Goal: Find contact information: Find contact information

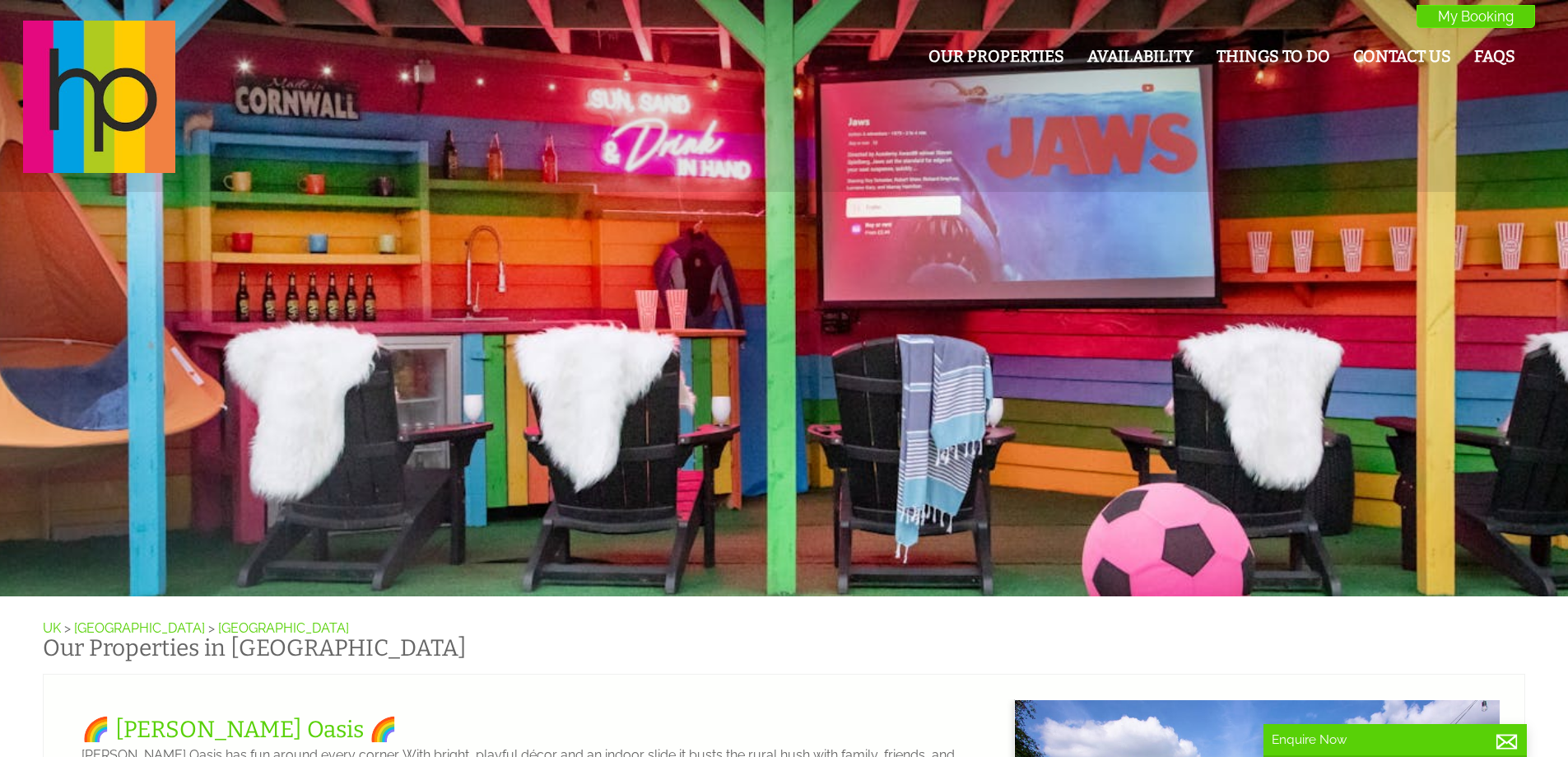
scroll to position [0, 15]
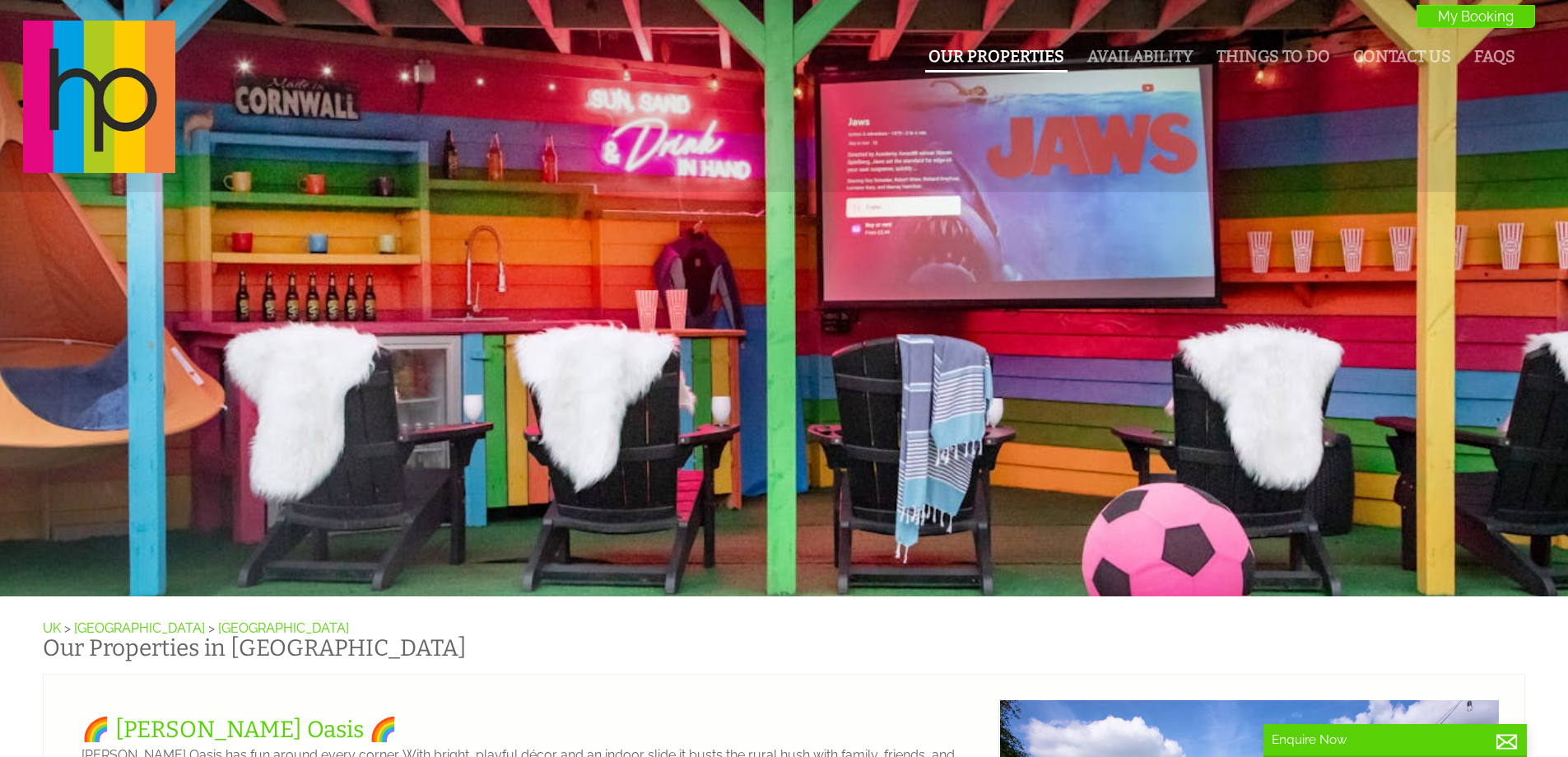
click at [1021, 57] on link "Our Properties" at bounding box center [996, 56] width 135 height 19
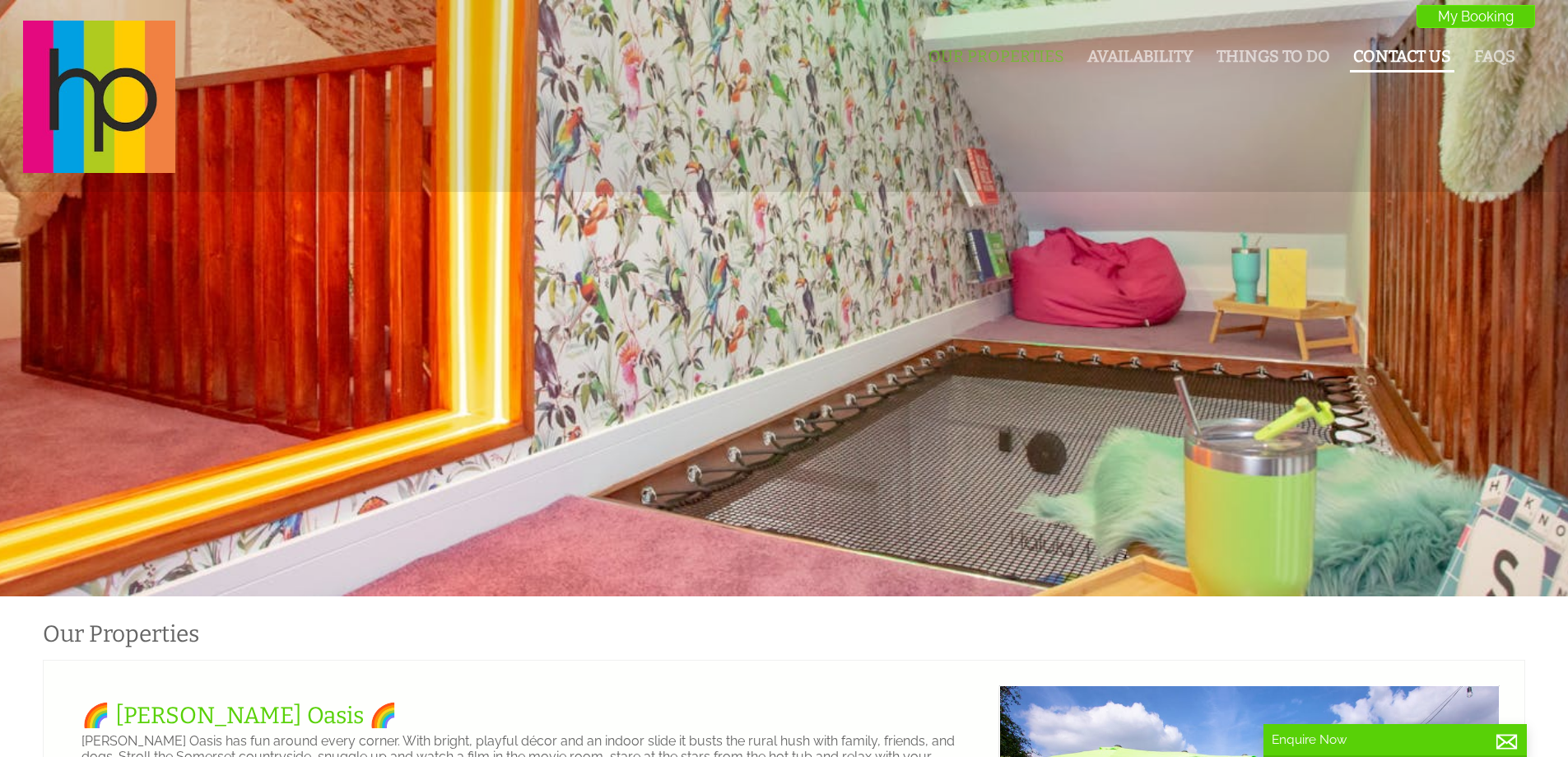
click at [1399, 52] on link "Contact Us" at bounding box center [1402, 56] width 98 height 19
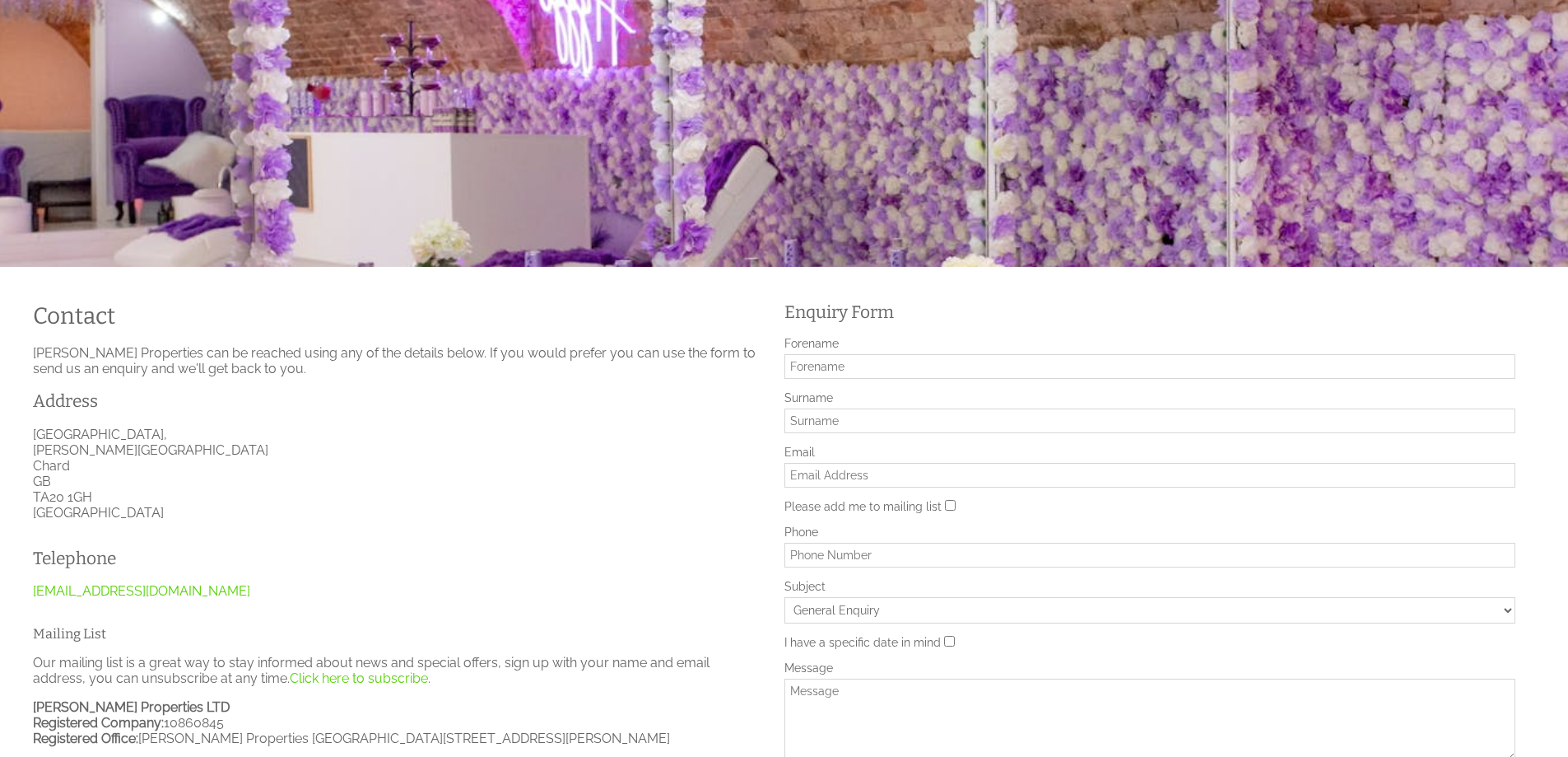
scroll to position [412, 0]
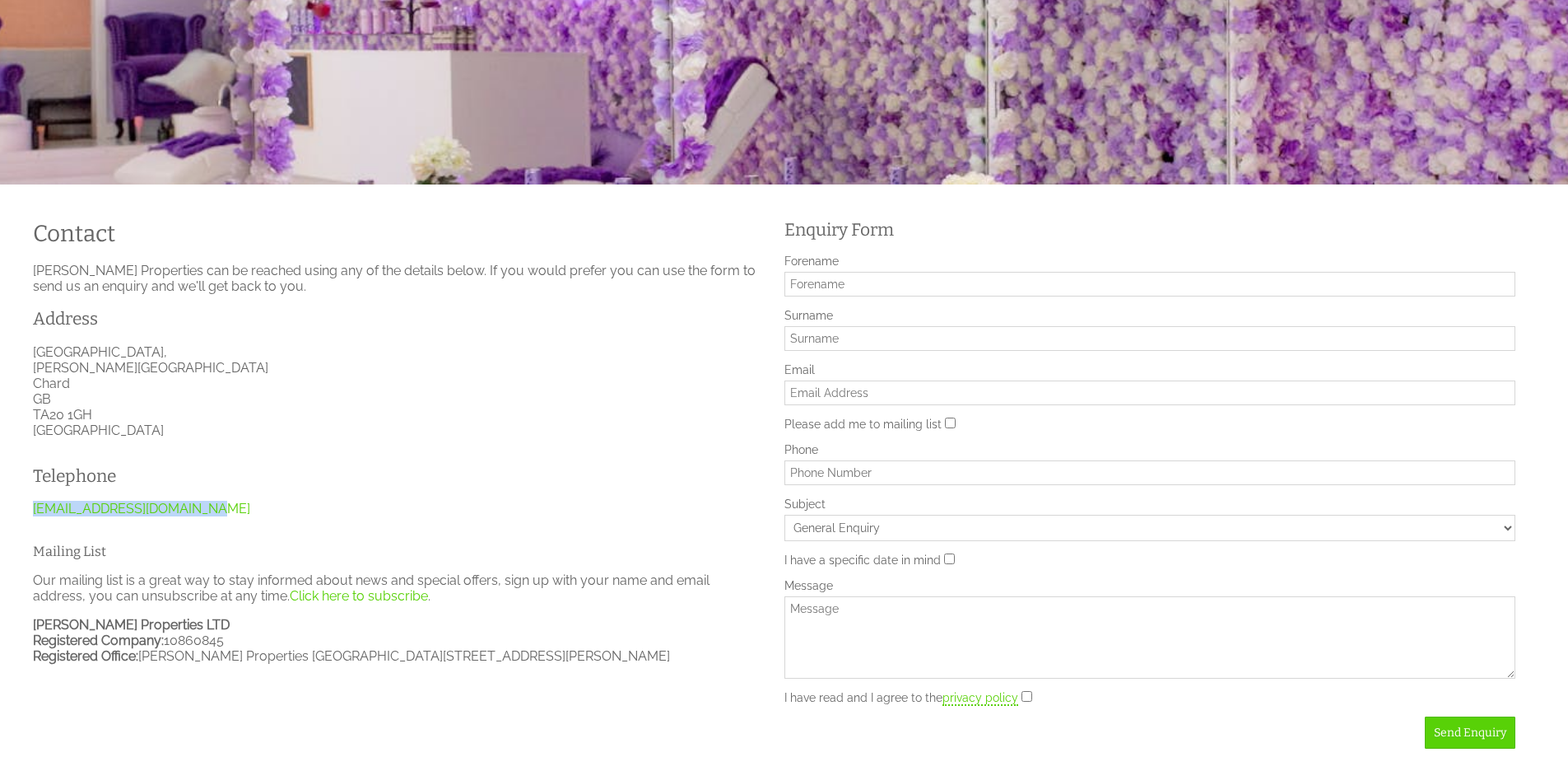
drag, startPoint x: 216, startPoint y: 512, endPoint x: 95, endPoint y: 528, distance: 122.1
click at [31, 506] on div "Telephone [EMAIL_ADDRESS][DOMAIN_NAME]" at bounding box center [205, 490] width 365 height 79
click at [396, 489] on div "Telephone [EMAIL_ADDRESS][DOMAIN_NAME]" at bounding box center [389, 490] width 732 height 79
